Goal: Obtain resource: Download file/media

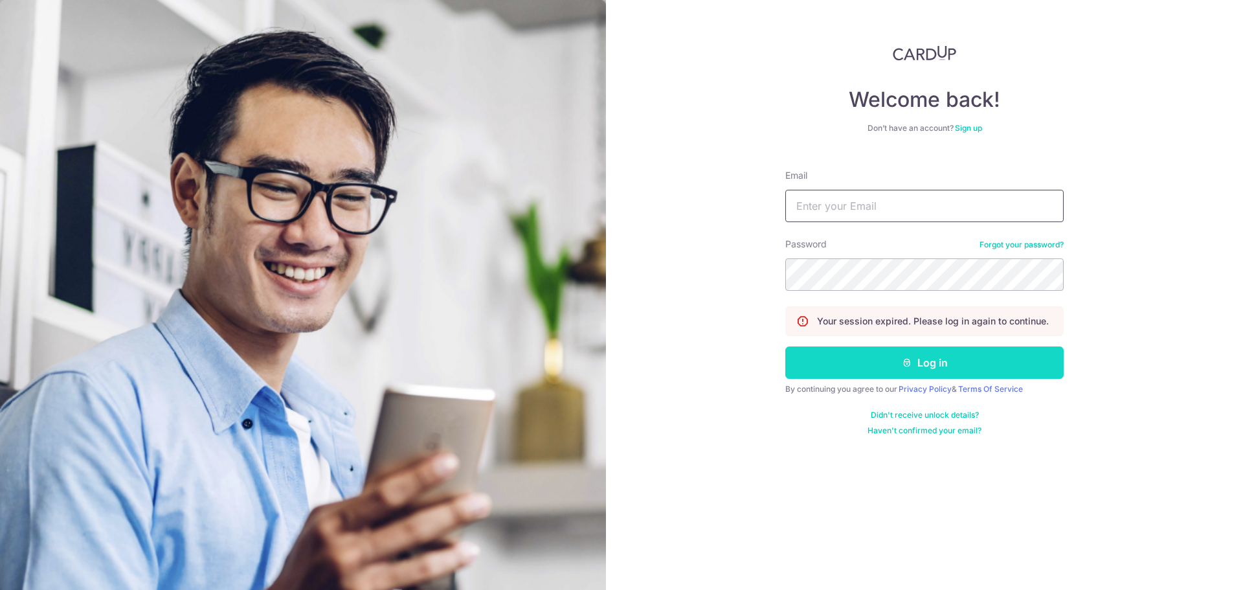
type input "[EMAIL_ADDRESS][DOMAIN_NAME]"
click at [817, 358] on button "Log in" at bounding box center [924, 362] width 278 height 32
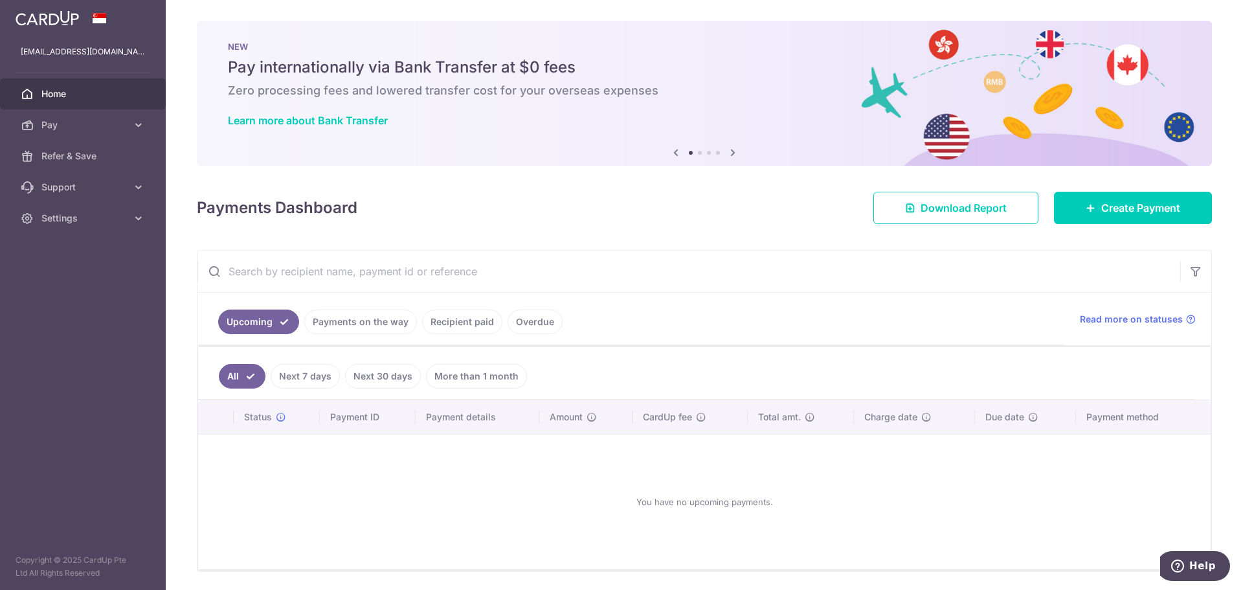
click at [460, 324] on link "Recipient paid" at bounding box center [462, 321] width 80 height 25
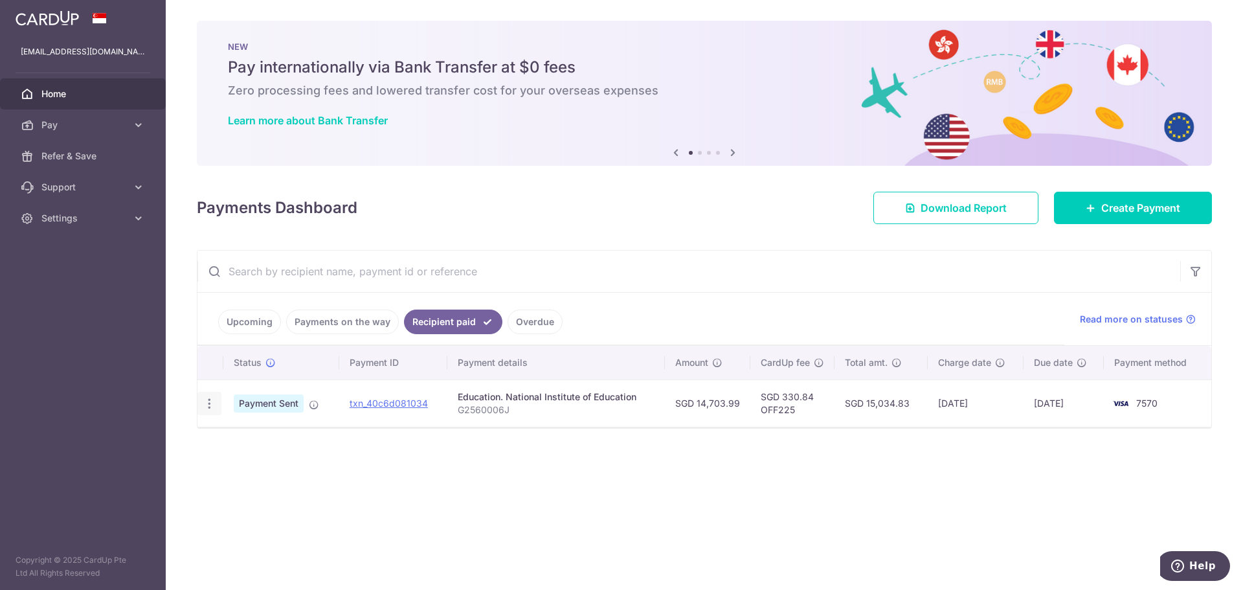
click at [209, 407] on icon "button" at bounding box center [210, 404] width 14 height 14
click at [232, 438] on link "PDF Receipt" at bounding box center [265, 438] width 135 height 31
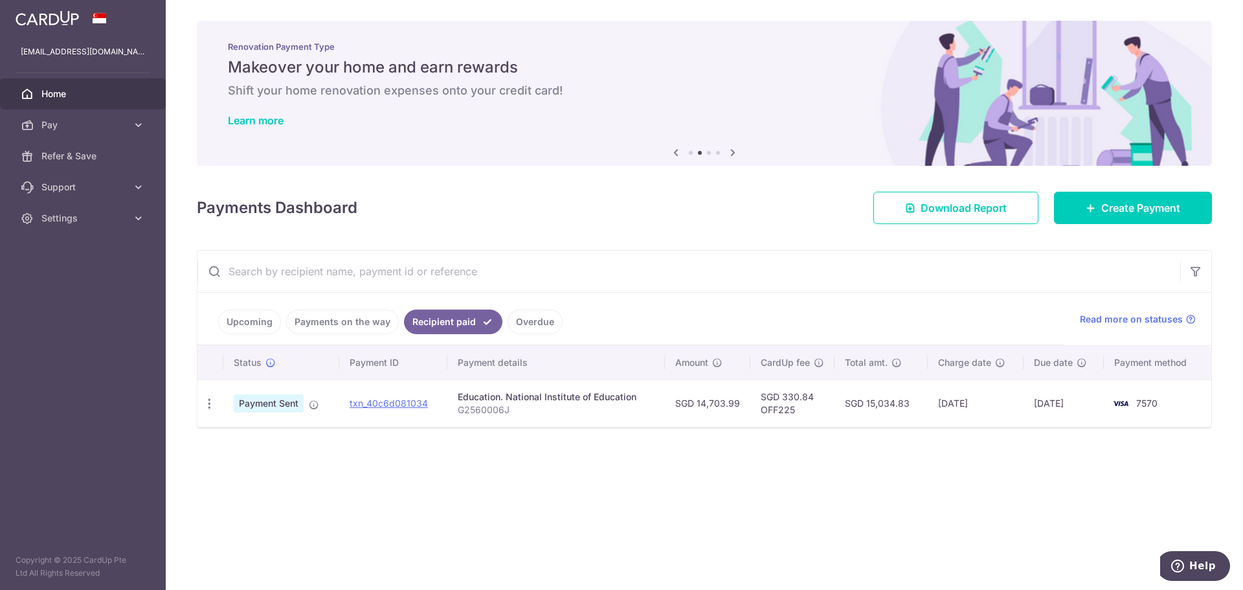
click at [502, 460] on div "× Pause Schedule Pause all future payments in this series Pause just this one p…" at bounding box center [704, 295] width 1077 height 590
